Goal: Task Accomplishment & Management: Use online tool/utility

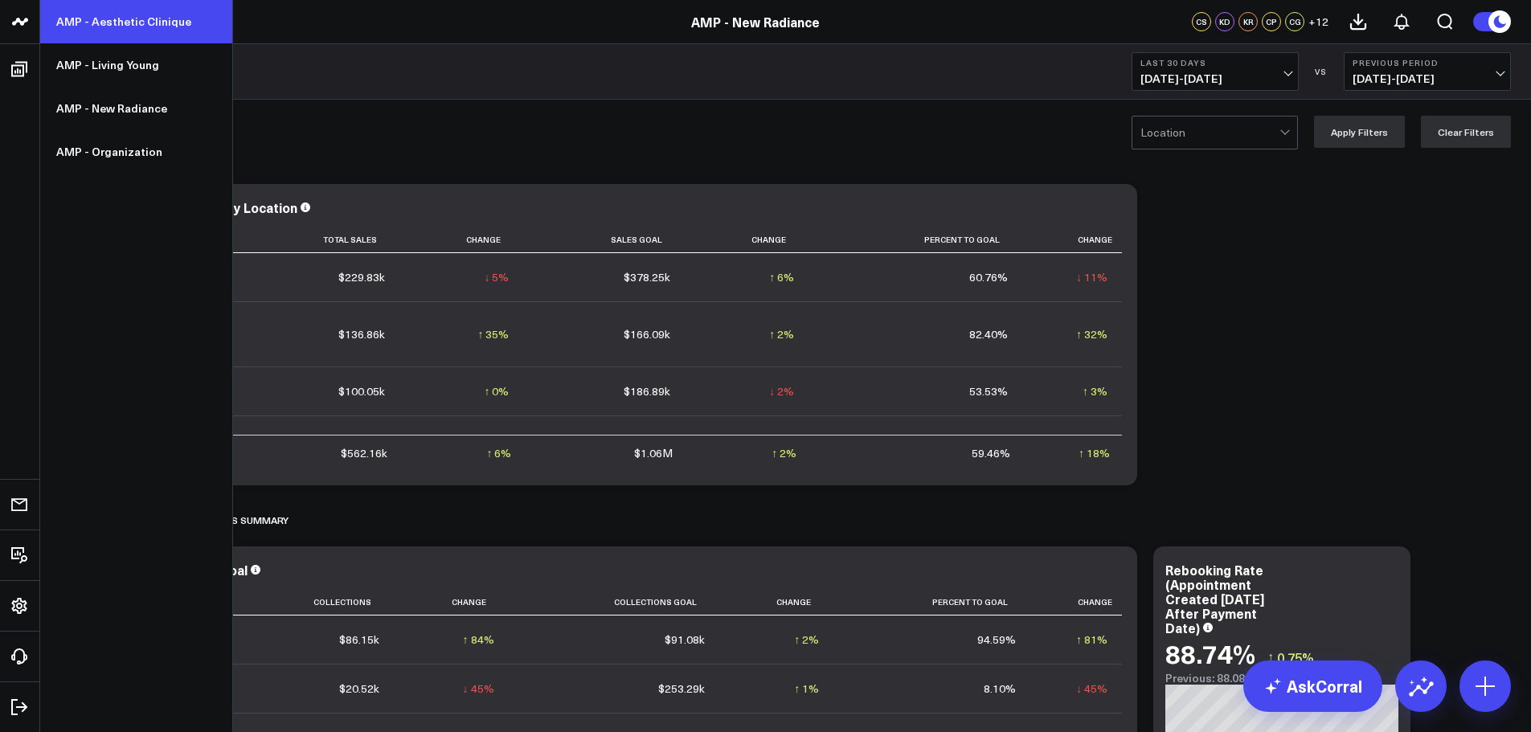
click at [134, 27] on link "AMP - Aesthetic Clinique" at bounding box center [136, 21] width 192 height 43
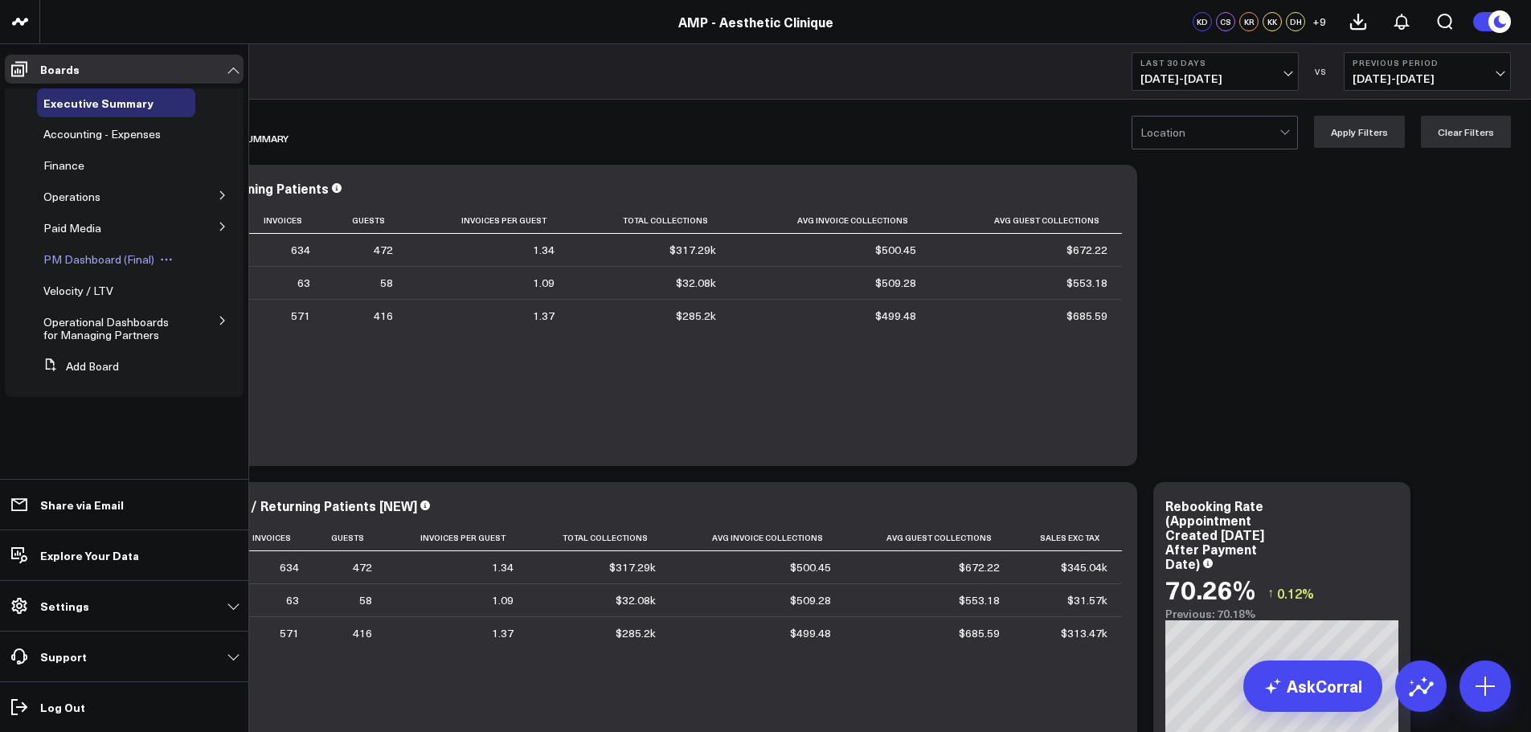
click at [119, 260] on span "PM Dashboard (Final)" at bounding box center [98, 259] width 111 height 15
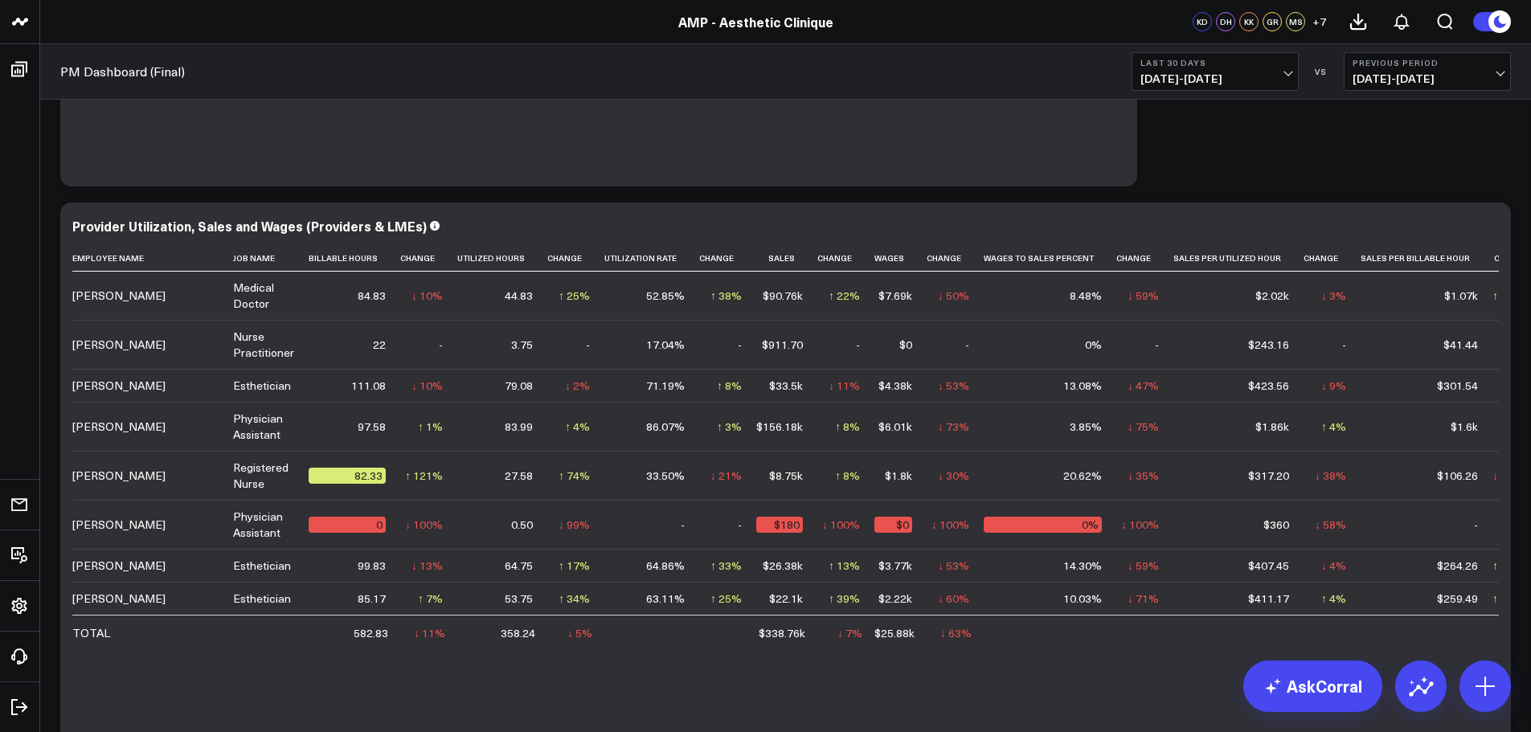
scroll to position [562, 0]
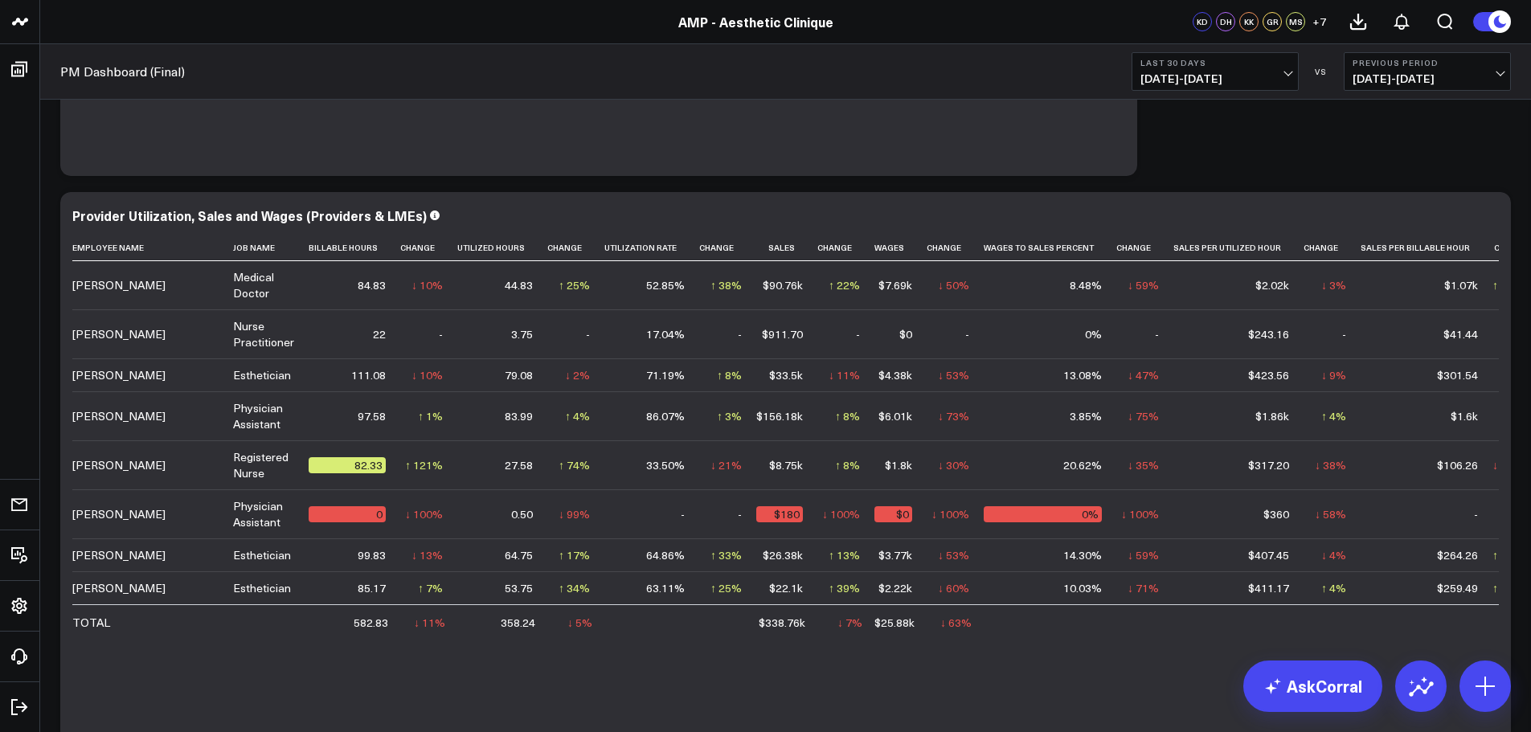
click at [1234, 78] on span "[DATE] - [DATE]" at bounding box center [1214, 78] width 149 height 13
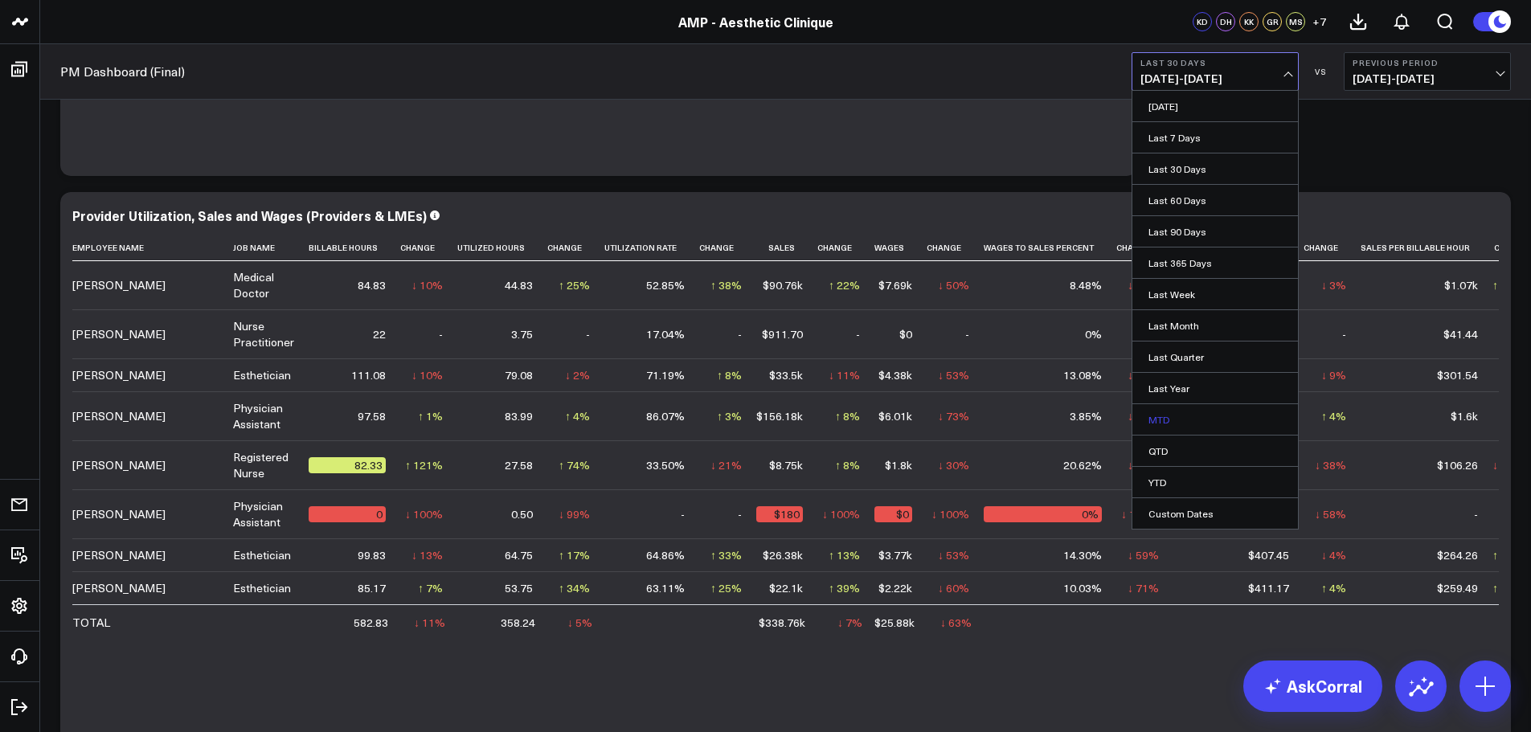
click at [1176, 417] on link "MTD" at bounding box center [1215, 419] width 166 height 31
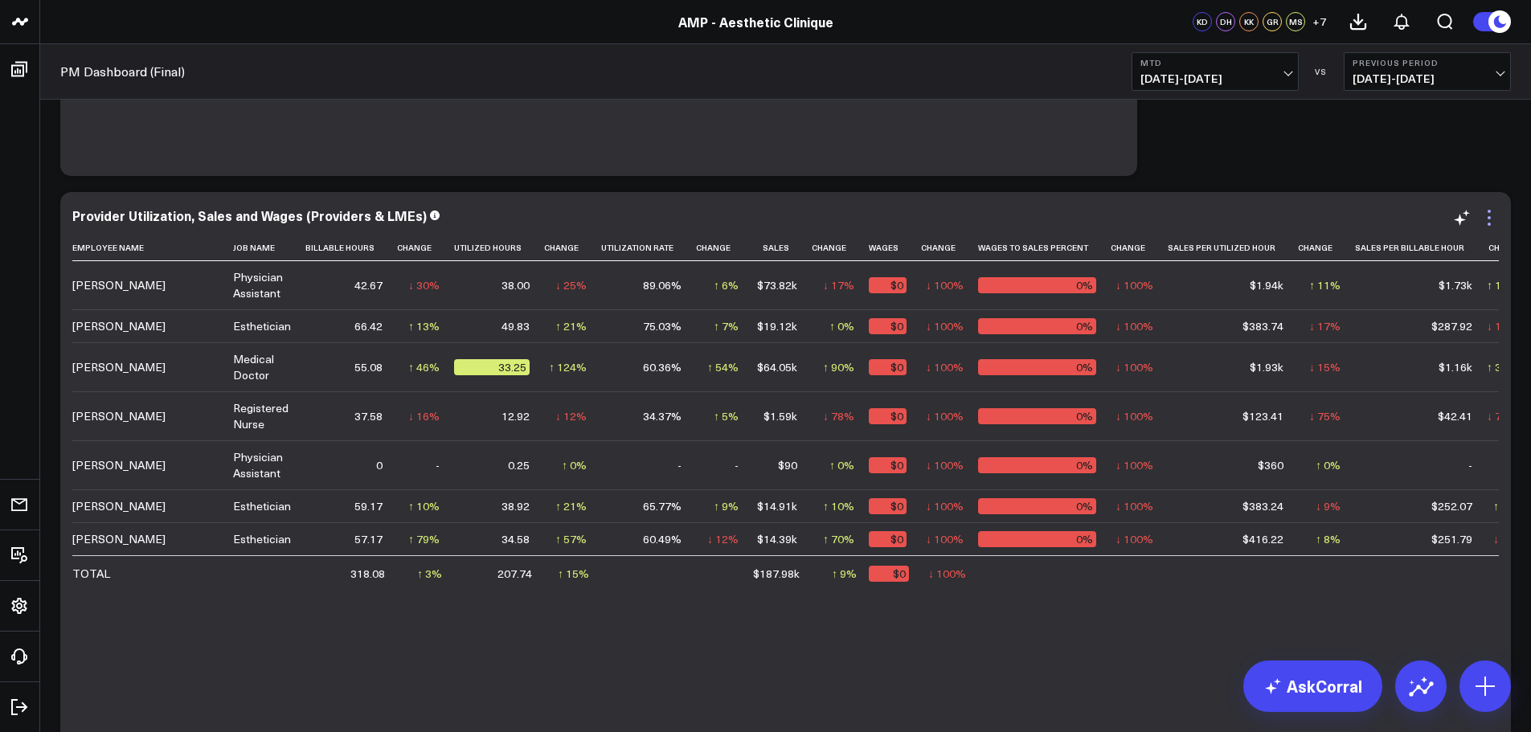
click at [1491, 218] on icon at bounding box center [1488, 217] width 19 height 19
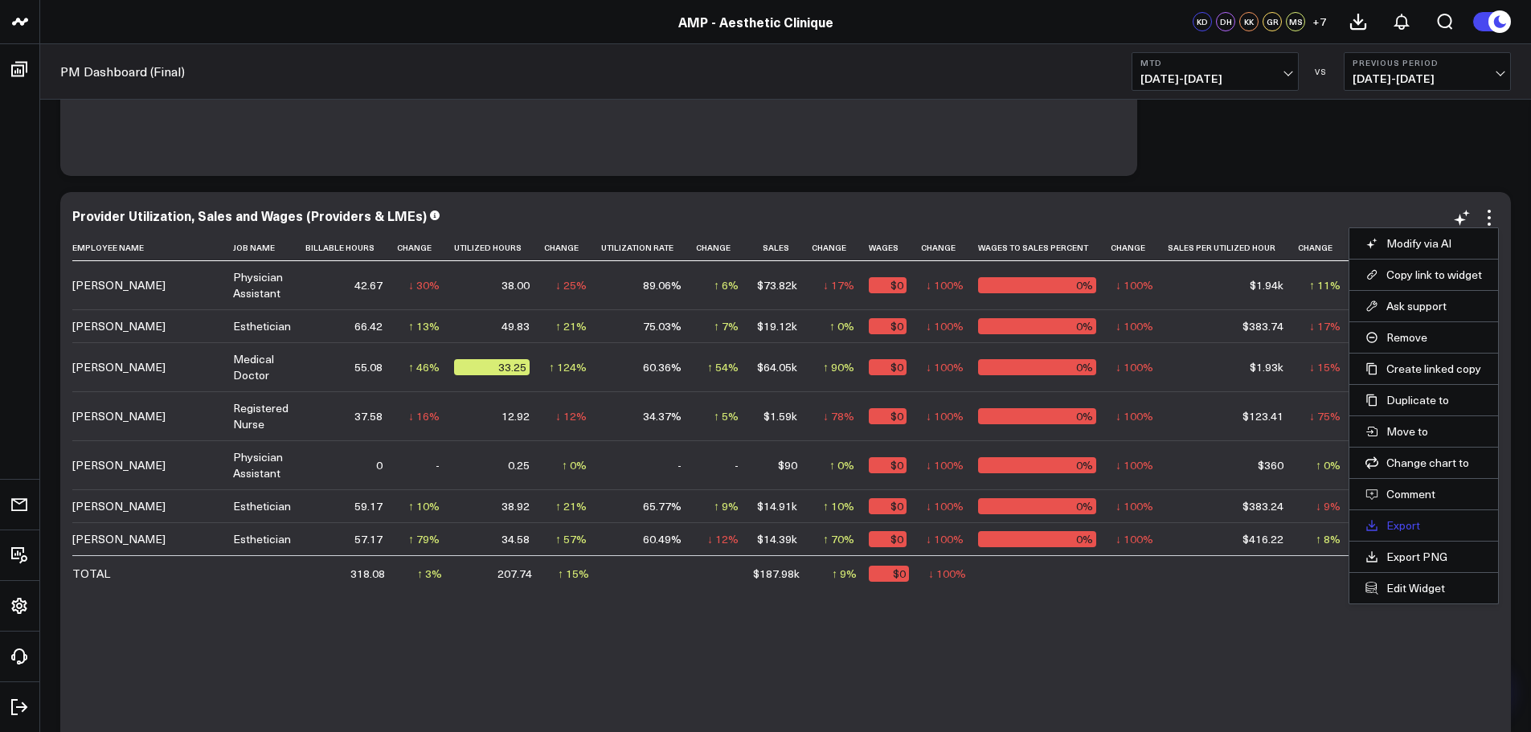
click at [1413, 522] on link "Export" at bounding box center [1423, 525] width 117 height 14
